Goal: Information Seeking & Learning: Learn about a topic

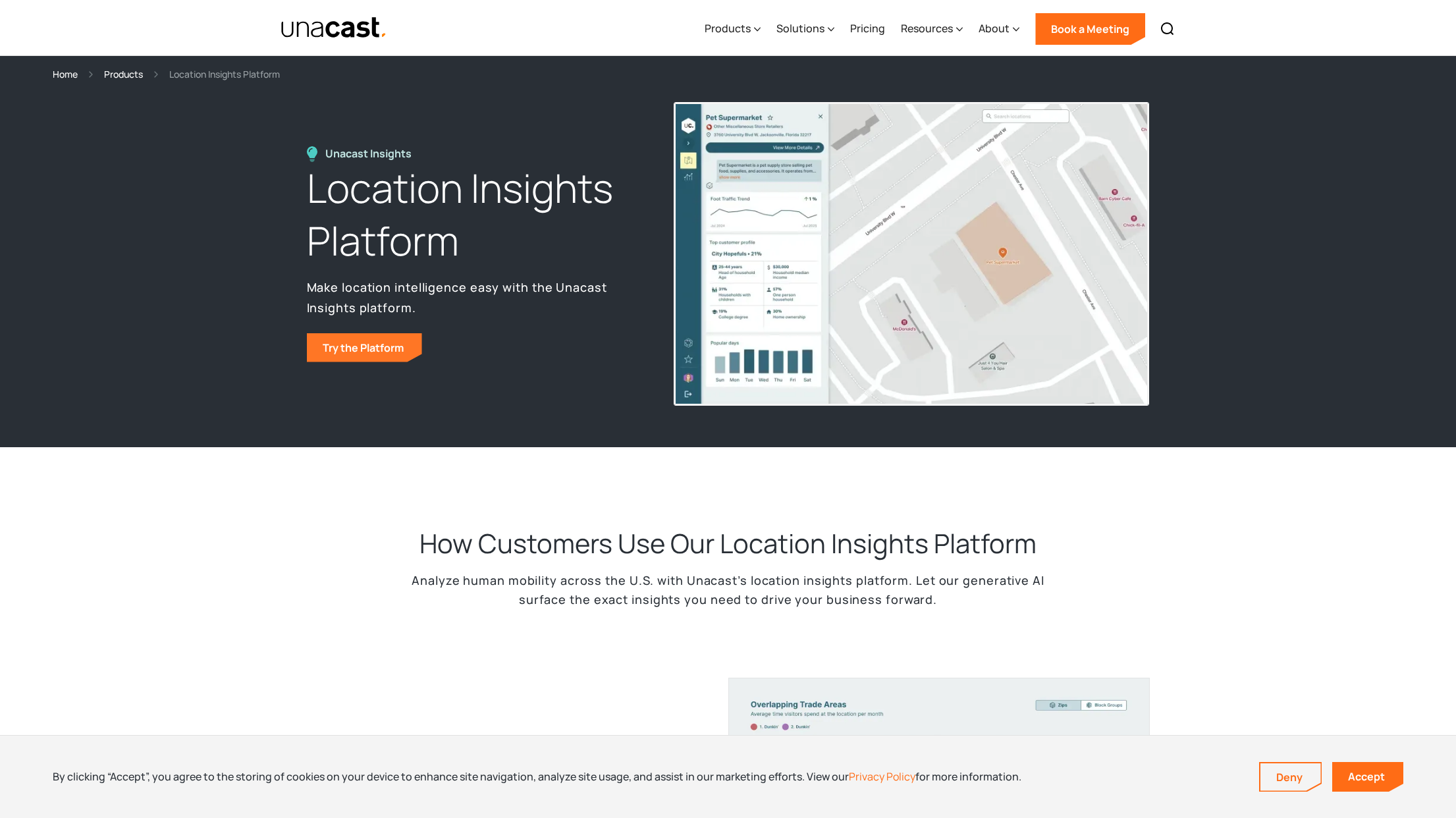
click at [405, 350] on link "Try the Platform" at bounding box center [364, 348] width 115 height 29
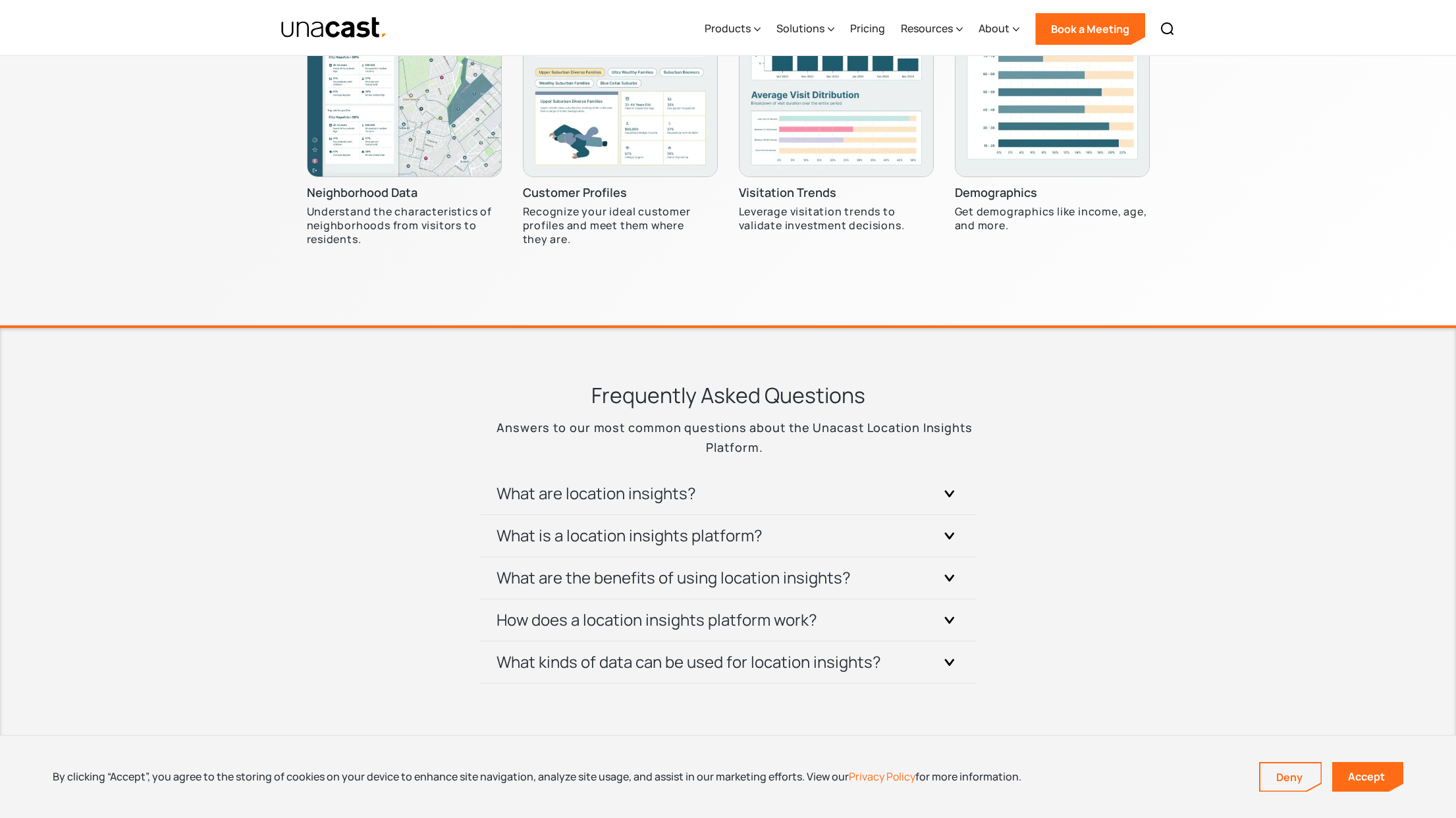
scroll to position [4346, 0]
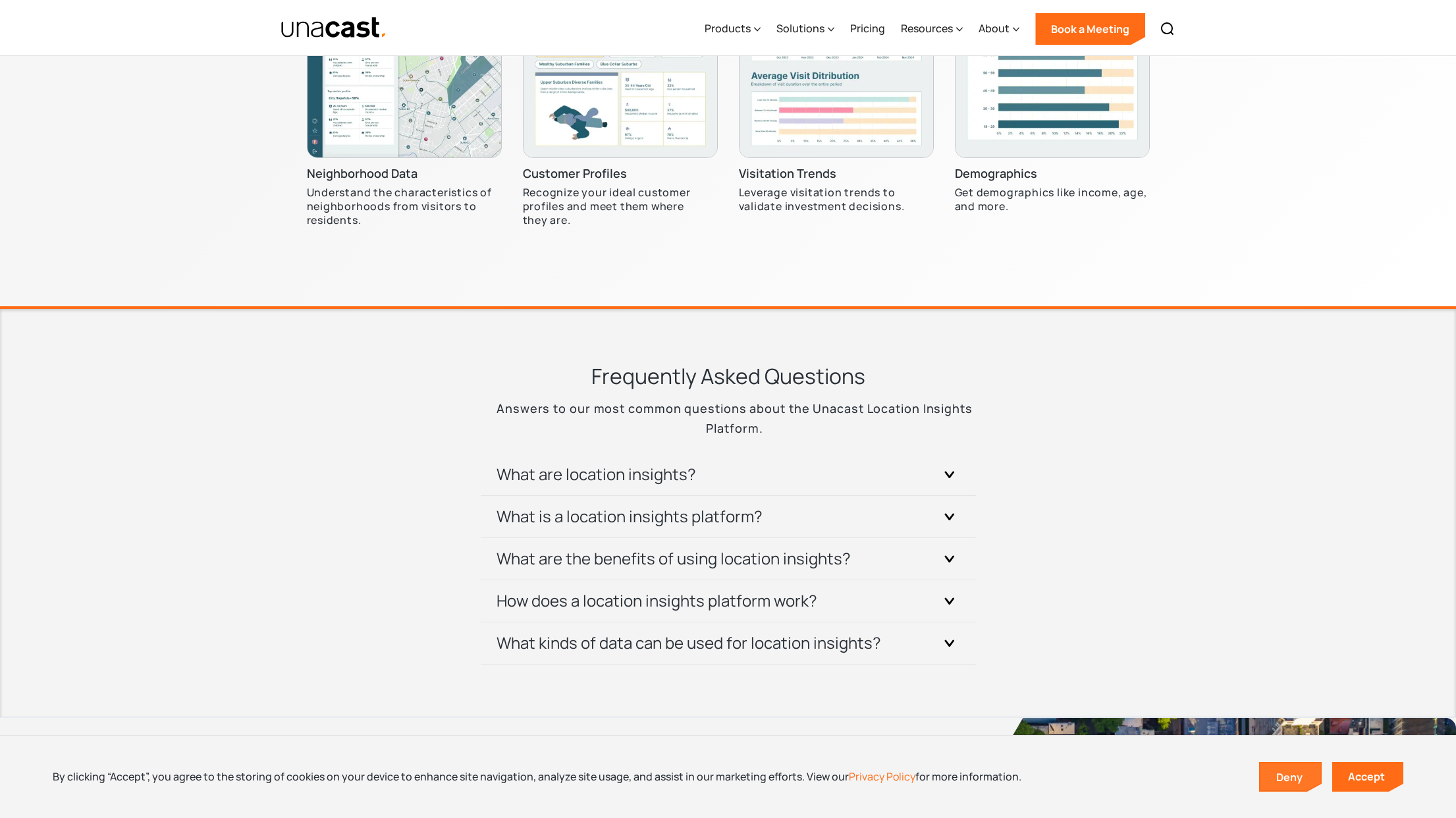
click at [1276, 776] on link "Deny" at bounding box center [1290, 777] width 61 height 28
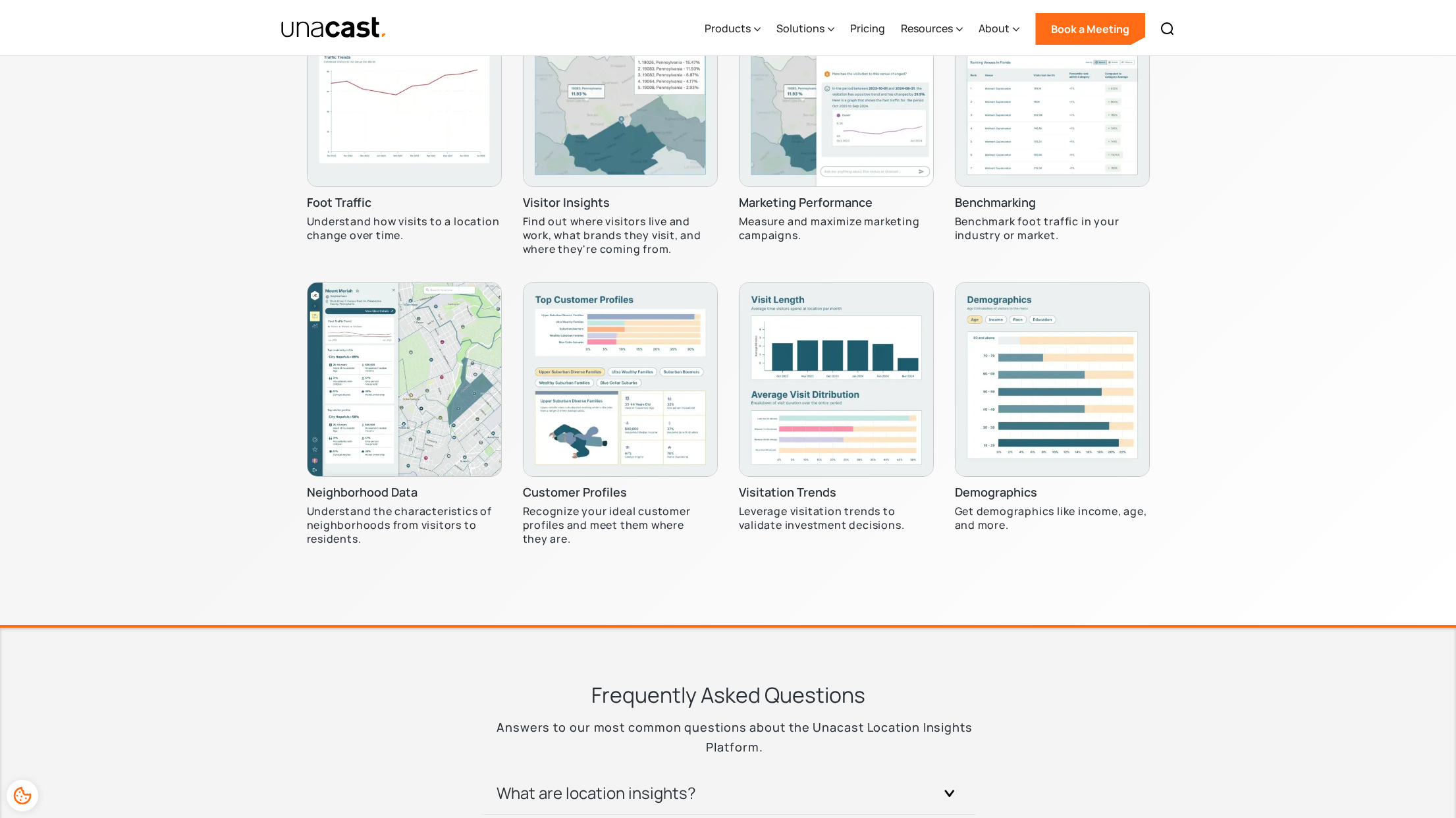
scroll to position [3749, 0]
